Goal: Register for event/course

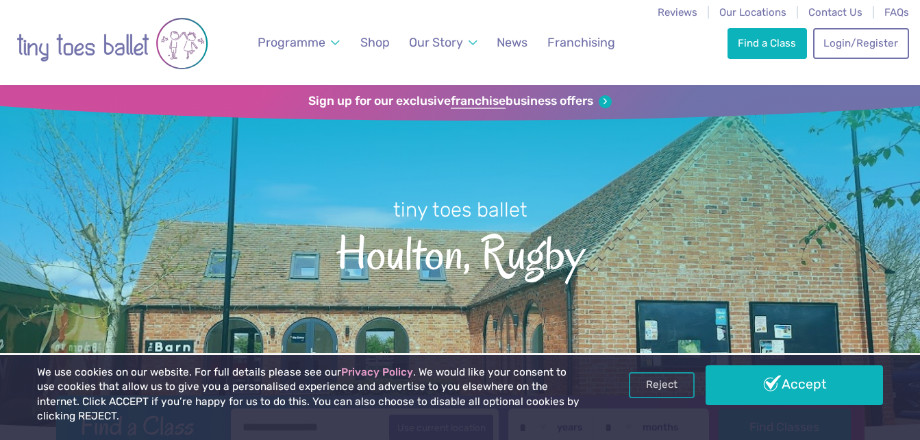
click at [202, 197] on h1 "tiny toes ballet Houlton, Rugby" at bounding box center [460, 268] width 920 height 342
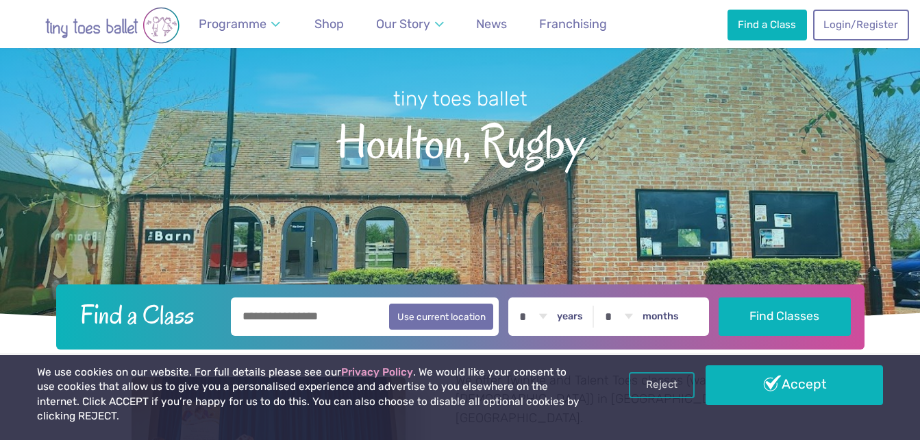
scroll to position [110, 0]
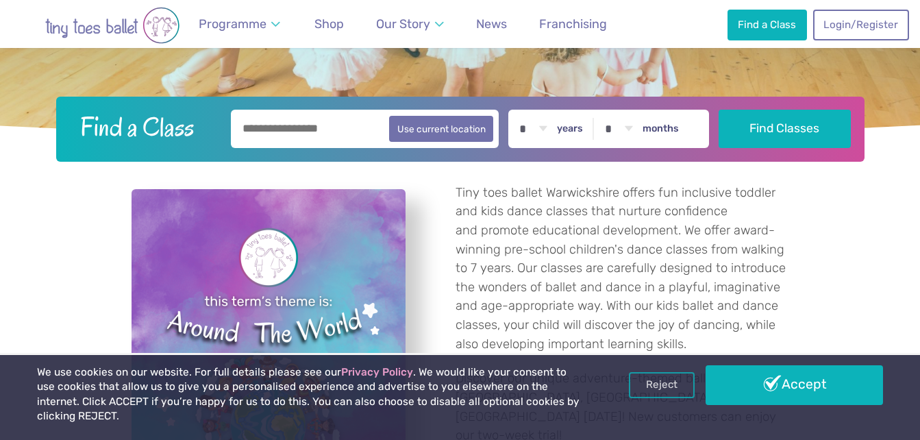
scroll to position [298, 0]
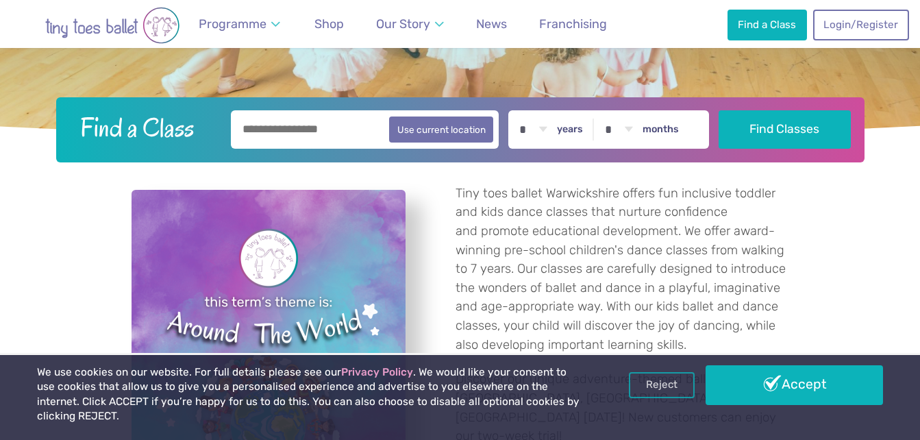
click at [316, 129] on input "text" at bounding box center [365, 129] width 268 height 38
click at [437, 134] on button "Use current location" at bounding box center [441, 129] width 105 height 26
type input "**********"
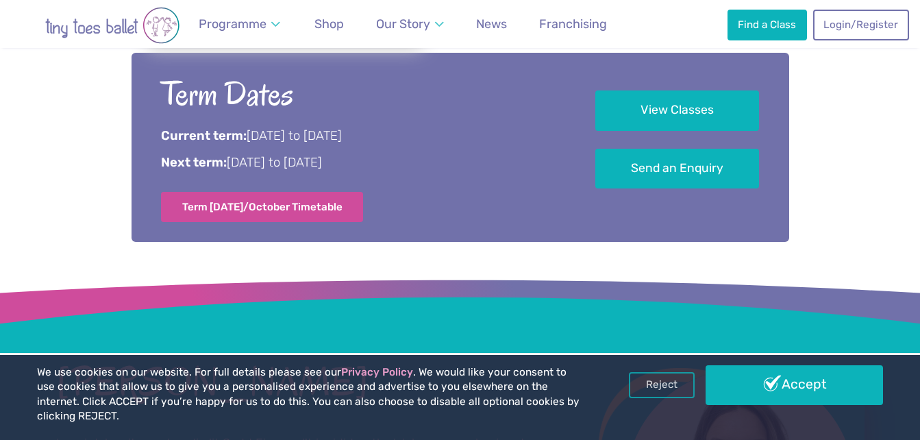
scroll to position [794, 0]
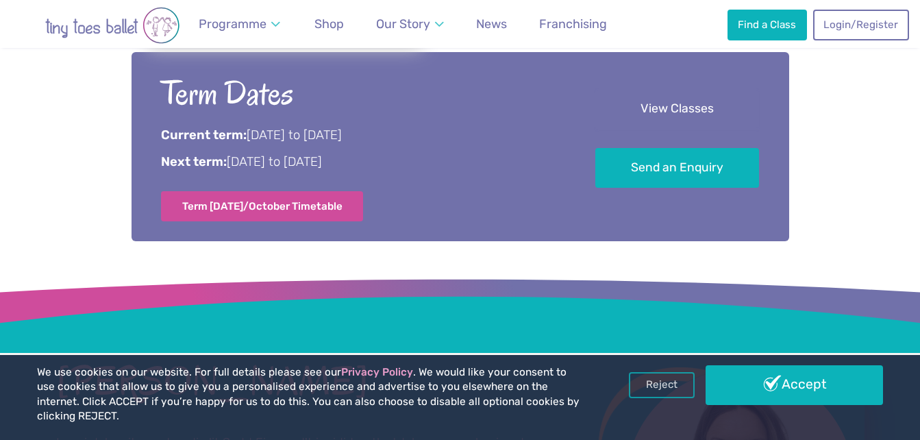
click at [654, 126] on link "View Classes" at bounding box center [677, 109] width 164 height 40
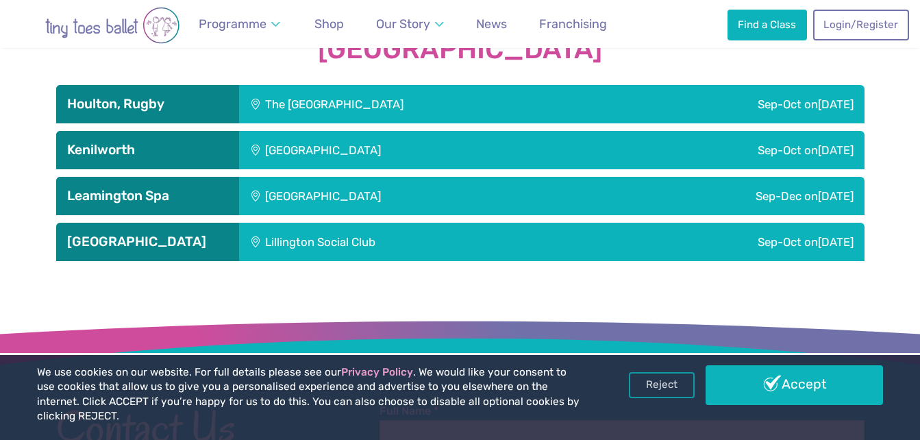
click at [764, 98] on div "Sep-Oct [DATE]" at bounding box center [738, 104] width 251 height 38
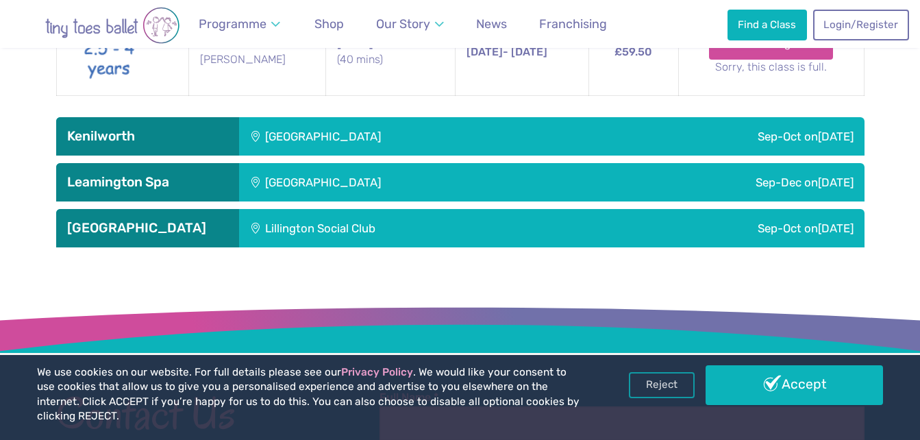
scroll to position [2309, 0]
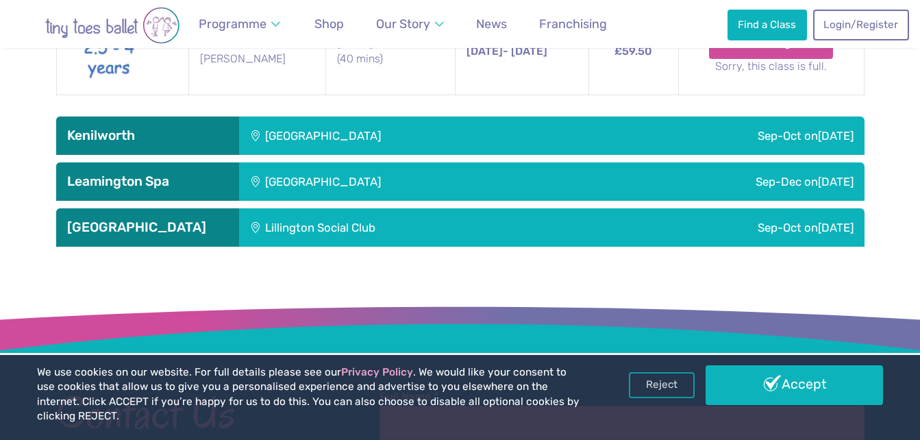
click at [535, 216] on div "Lillington Social Club" at bounding box center [413, 227] width 348 height 38
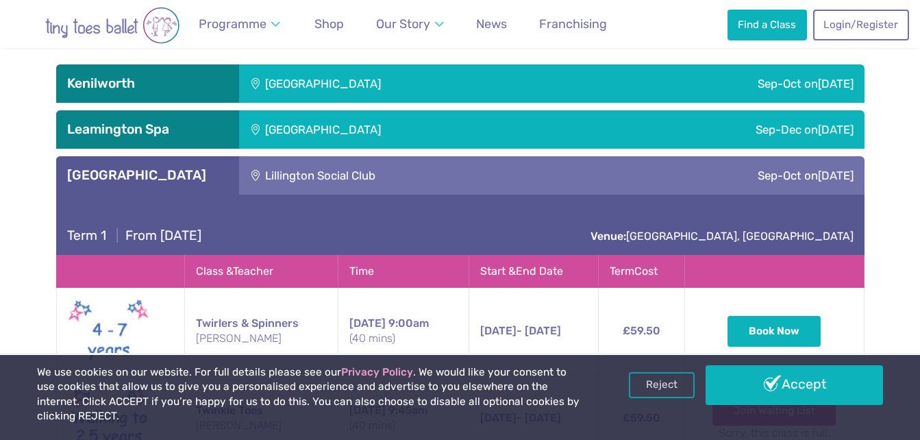
scroll to position [2352, 0]
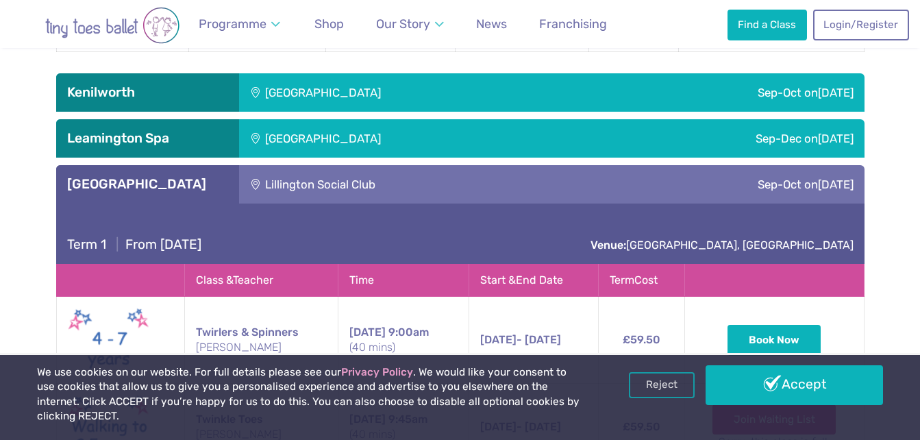
click at [650, 121] on div "Sep-Dec [DATE]" at bounding box center [727, 138] width 275 height 38
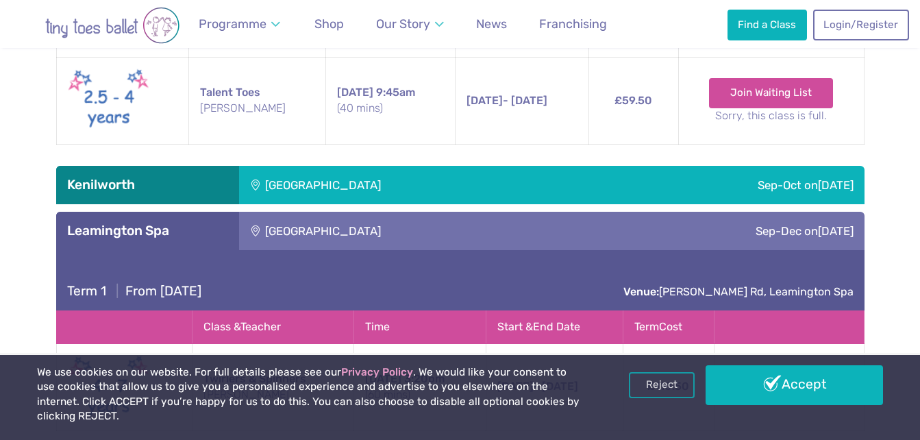
scroll to position [2223, 0]
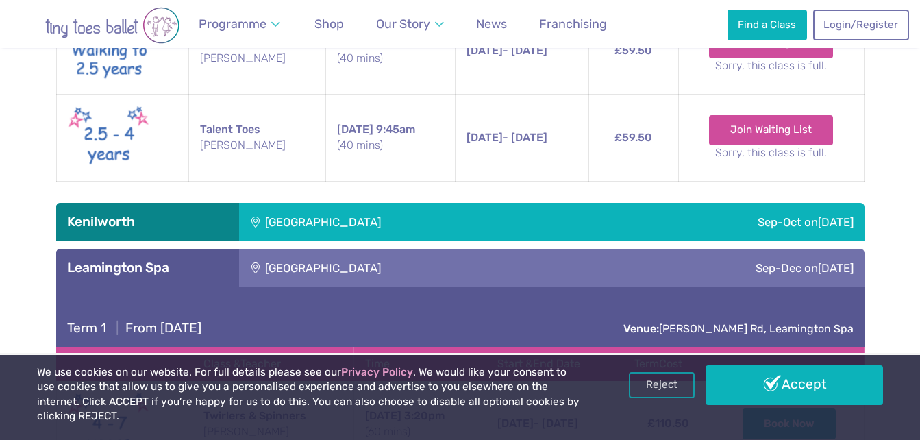
click at [436, 203] on div "[GEOGRAPHIC_DATA]" at bounding box center [415, 222] width 353 height 38
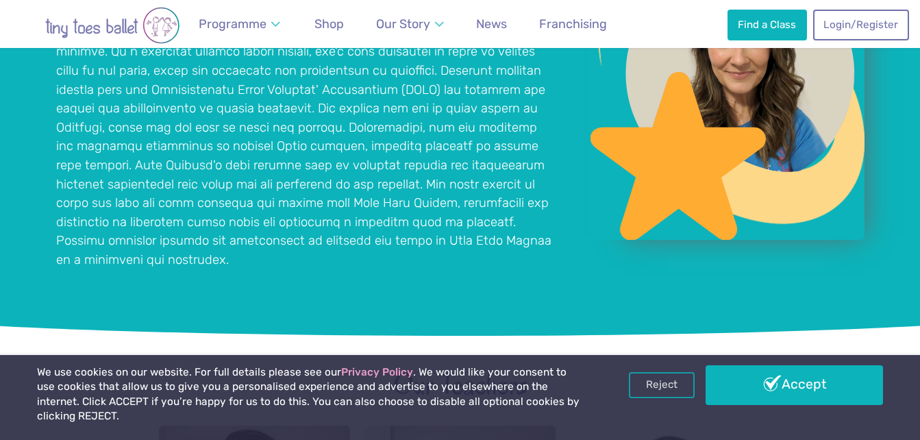
scroll to position [1203, 0]
